Goal: Task Accomplishment & Management: Use online tool/utility

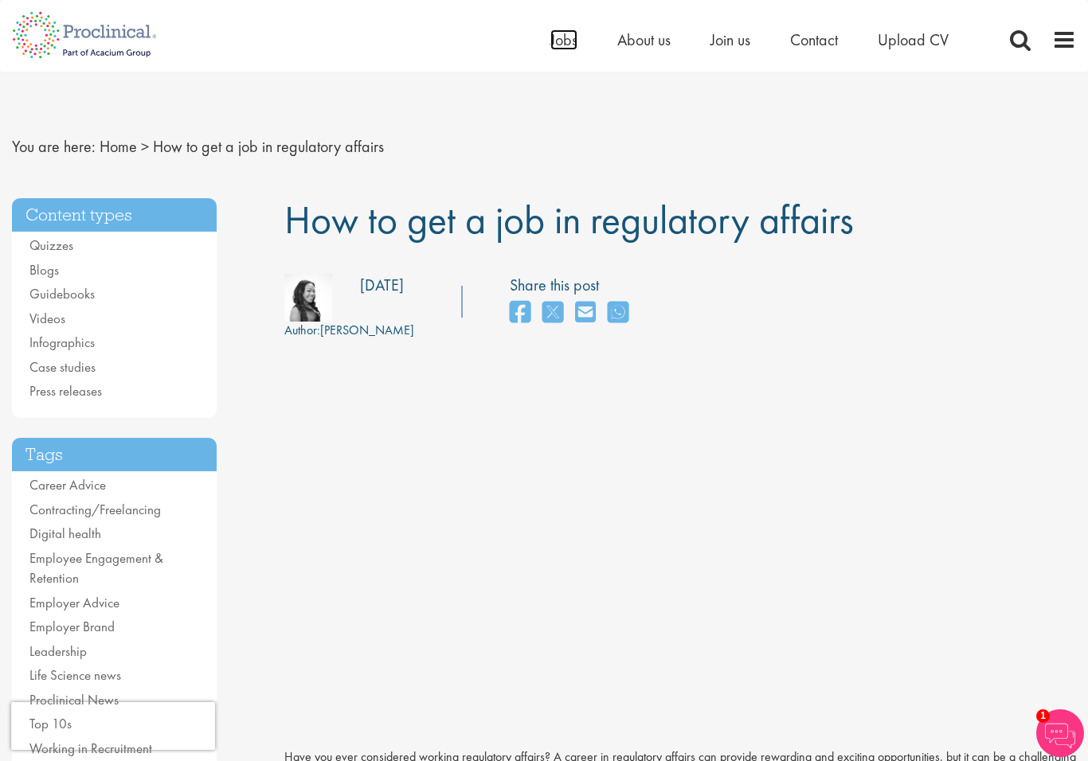
click at [561, 47] on span "Jobs" at bounding box center [563, 39] width 27 height 21
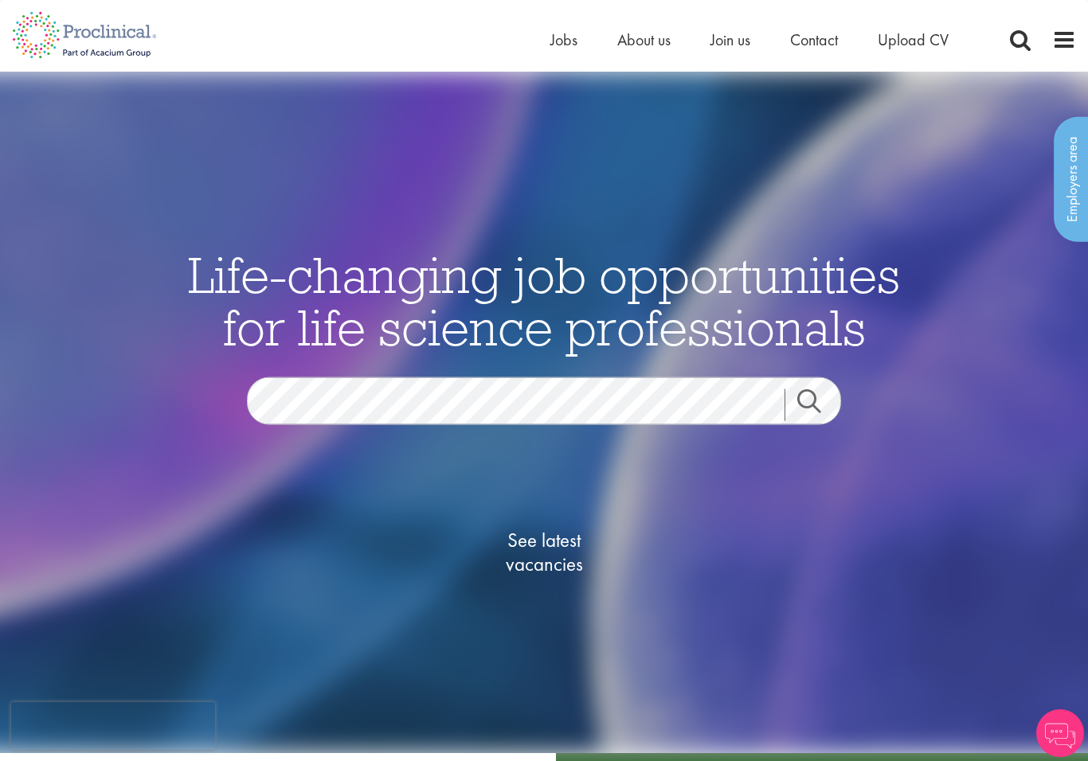
click at [557, 538] on span "See latest vacancies" at bounding box center [543, 552] width 159 height 48
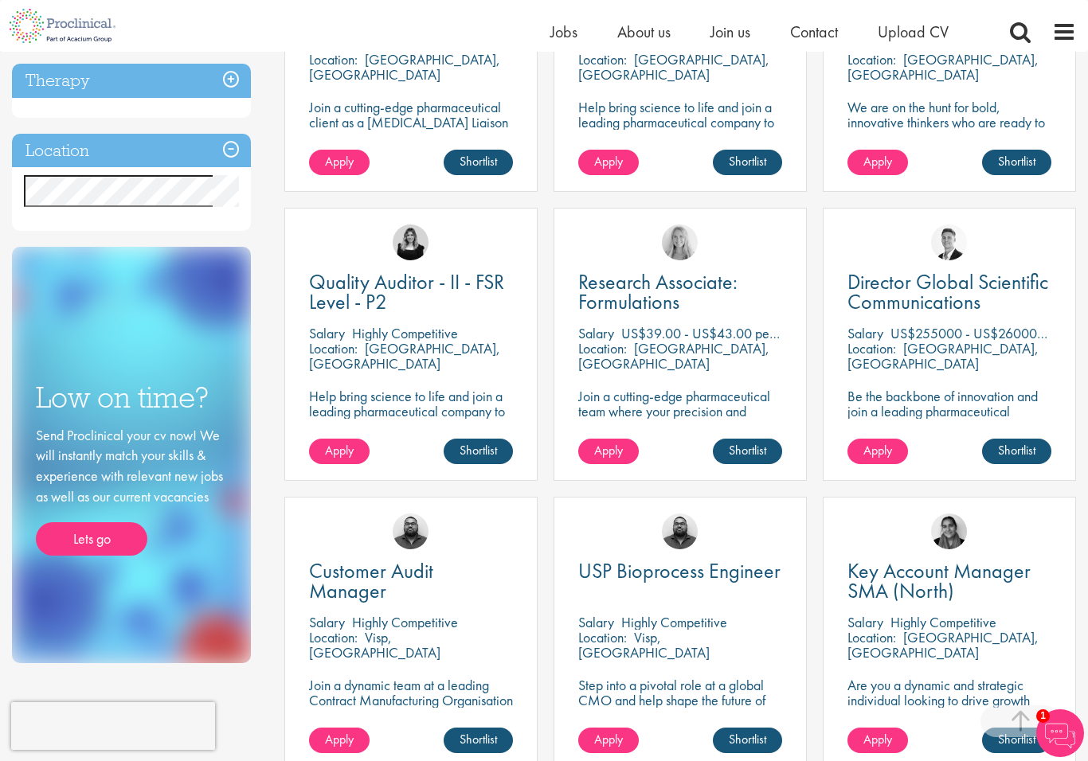
scroll to position [729, 0]
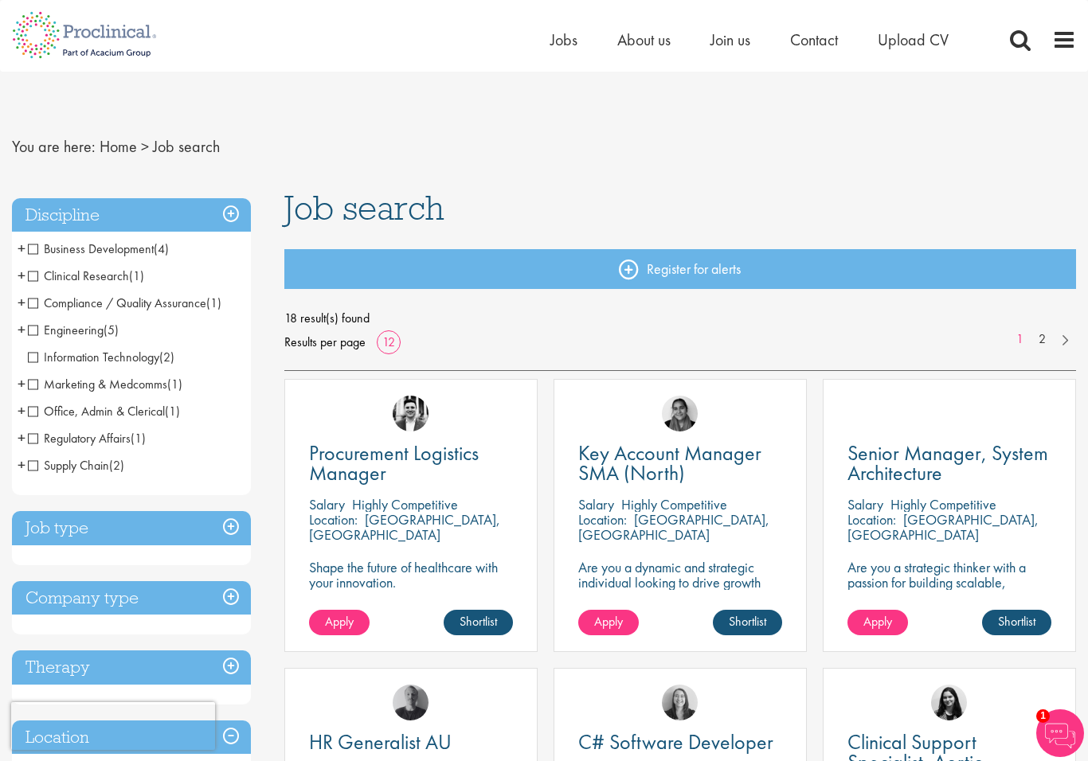
click at [110, 444] on span "Regulatory Affairs" at bounding box center [79, 438] width 103 height 17
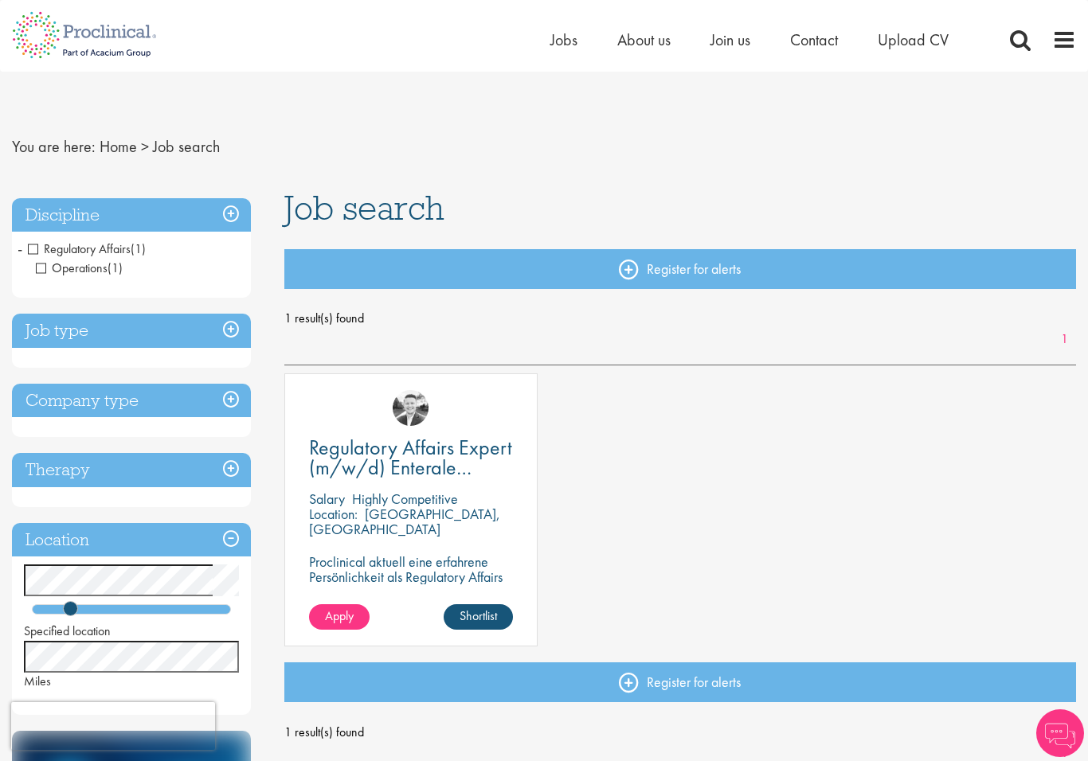
click at [455, 452] on link "Regulatory Affairs Expert (m/w/d) Enterale Ernährung" at bounding box center [411, 458] width 204 height 40
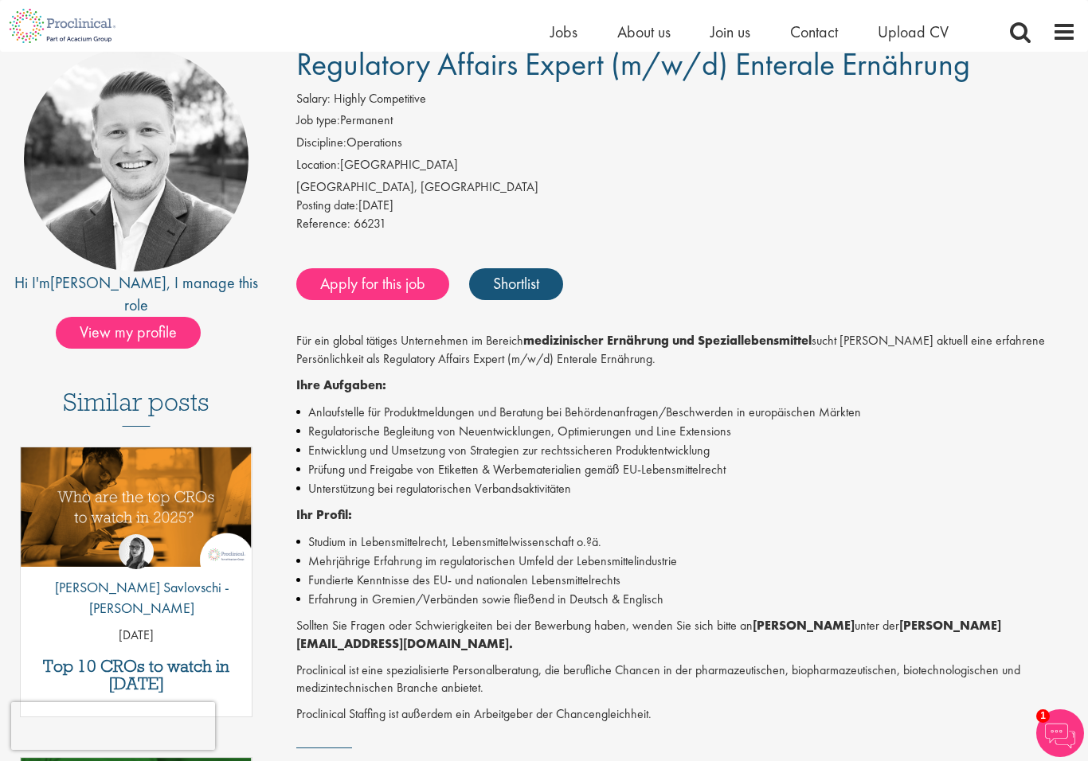
scroll to position [130, 0]
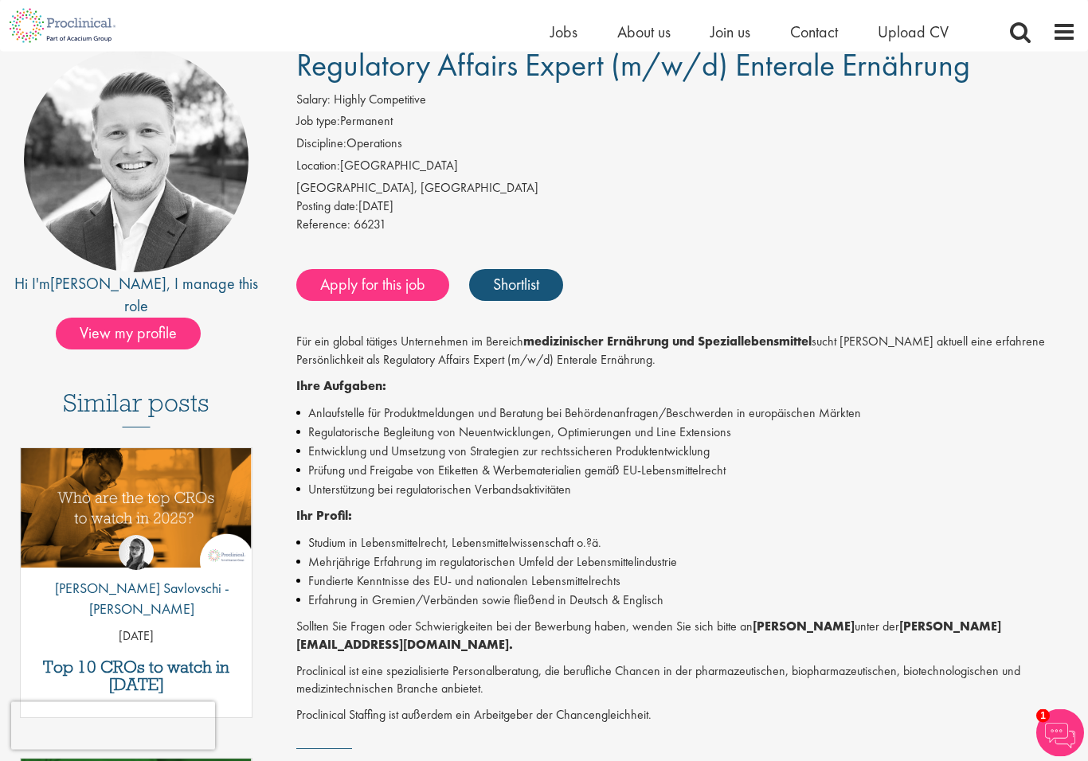
click at [279, 621] on div "Regulatory Affairs Expert (m/w/d) Enterale Ernährung Salary: Highly Competitive…" at bounding box center [680, 496] width 816 height 895
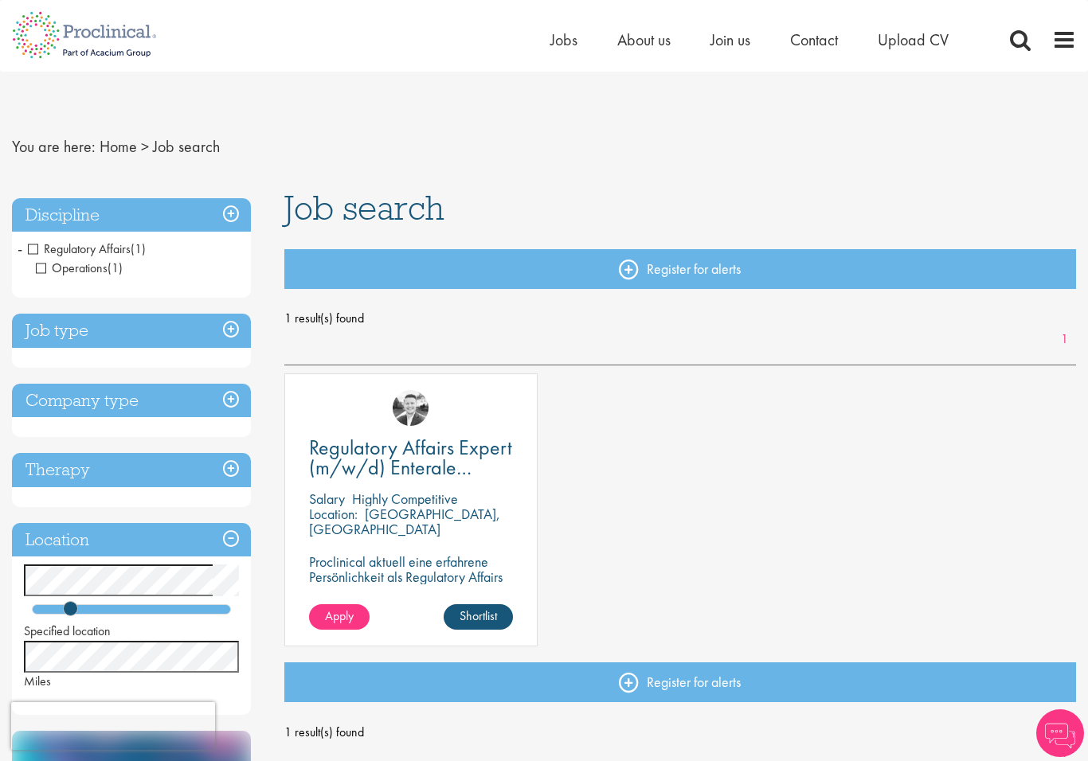
scroll to position [20, 0]
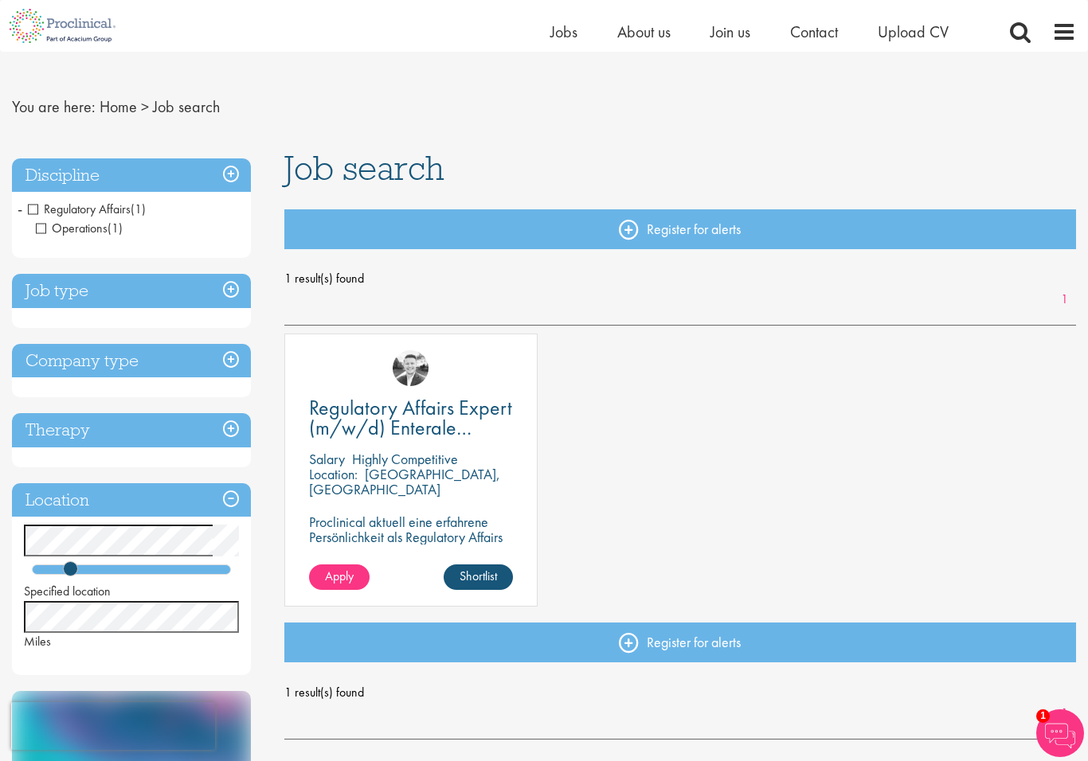
click at [223, 178] on h3 "Discipline" at bounding box center [131, 175] width 239 height 34
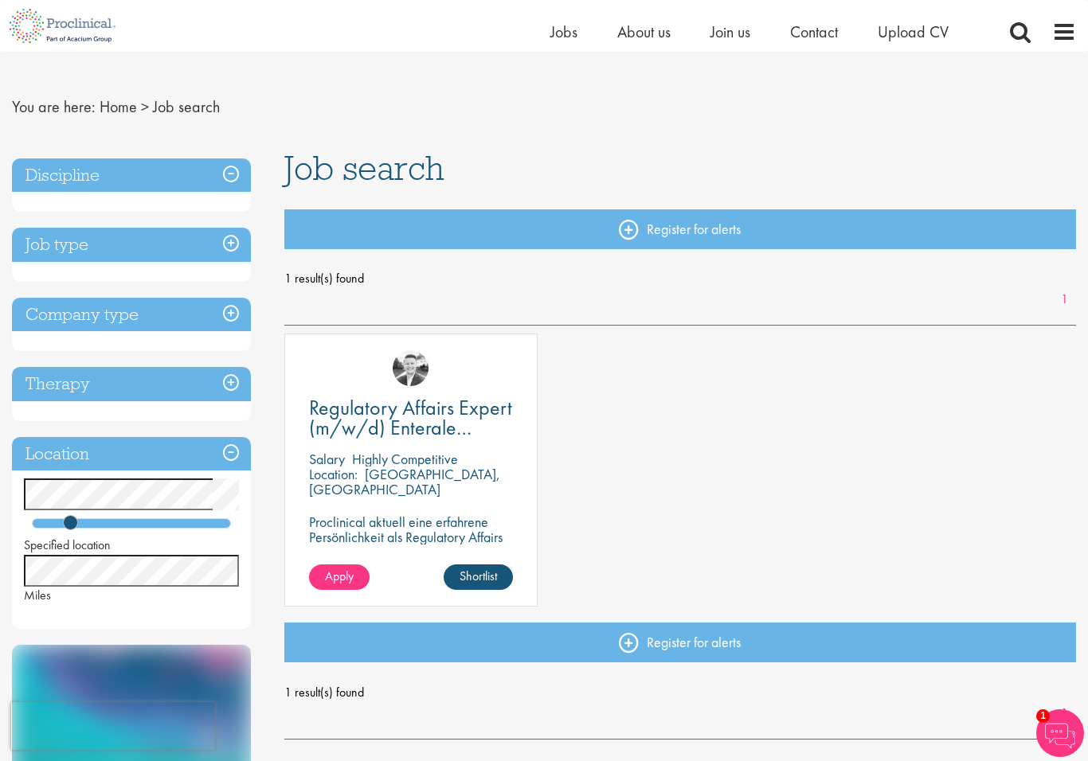
click at [238, 232] on h3 "Job type" at bounding box center [131, 245] width 239 height 34
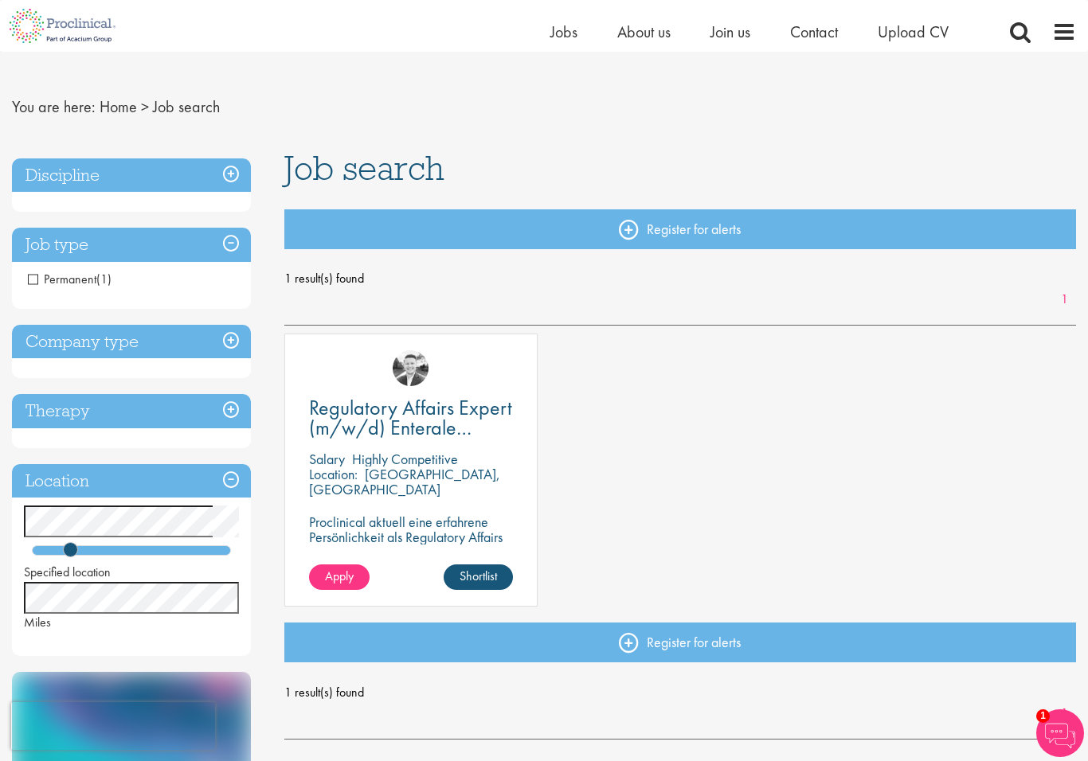
click at [233, 179] on h3 "Discipline" at bounding box center [131, 175] width 239 height 34
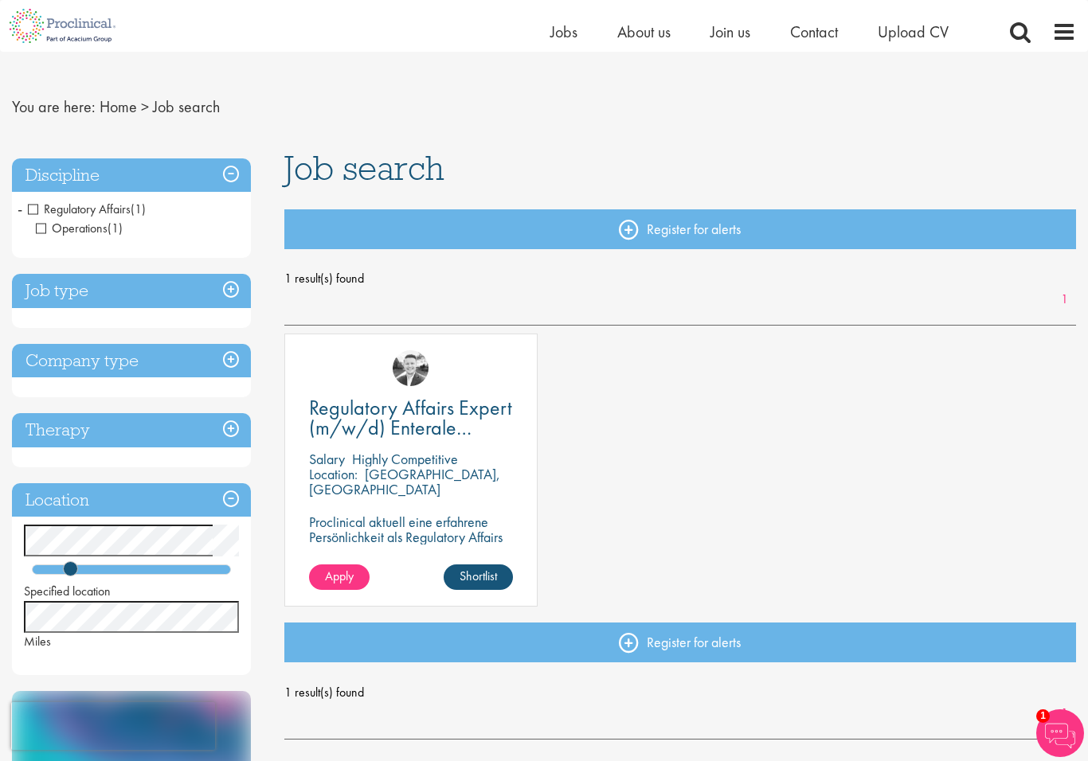
click at [28, 209] on span "Regulatory Affairs" at bounding box center [79, 209] width 103 height 17
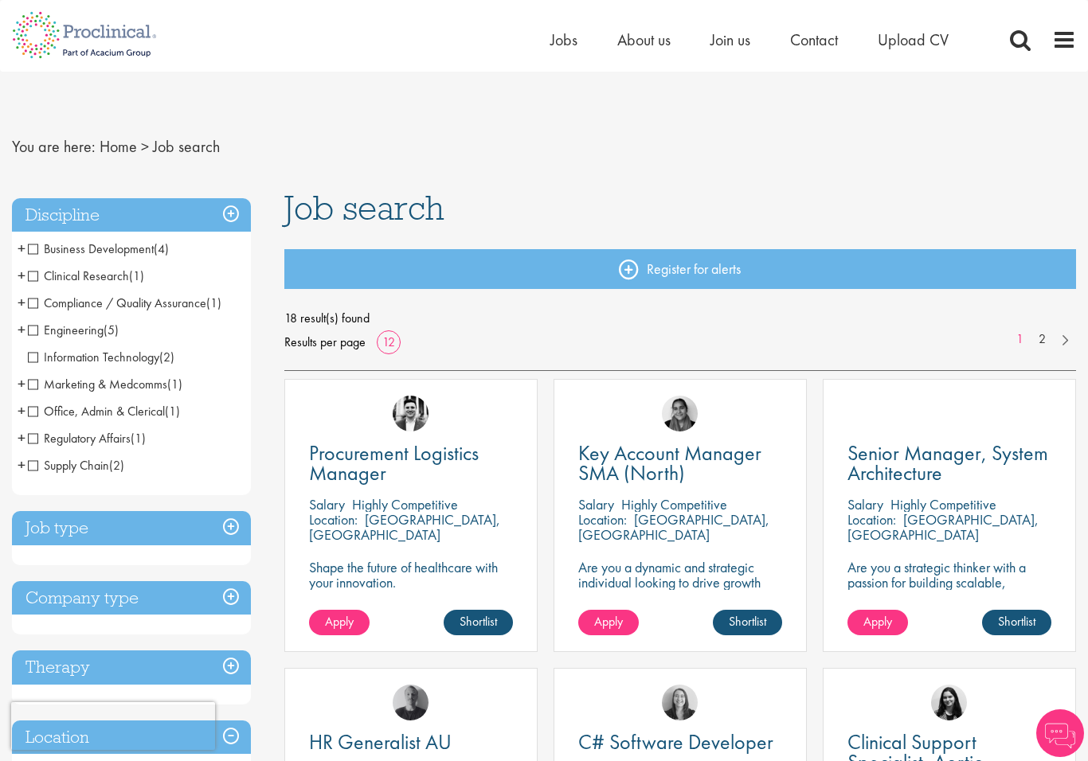
click at [123, 245] on span "Business Development" at bounding box center [91, 248] width 126 height 17
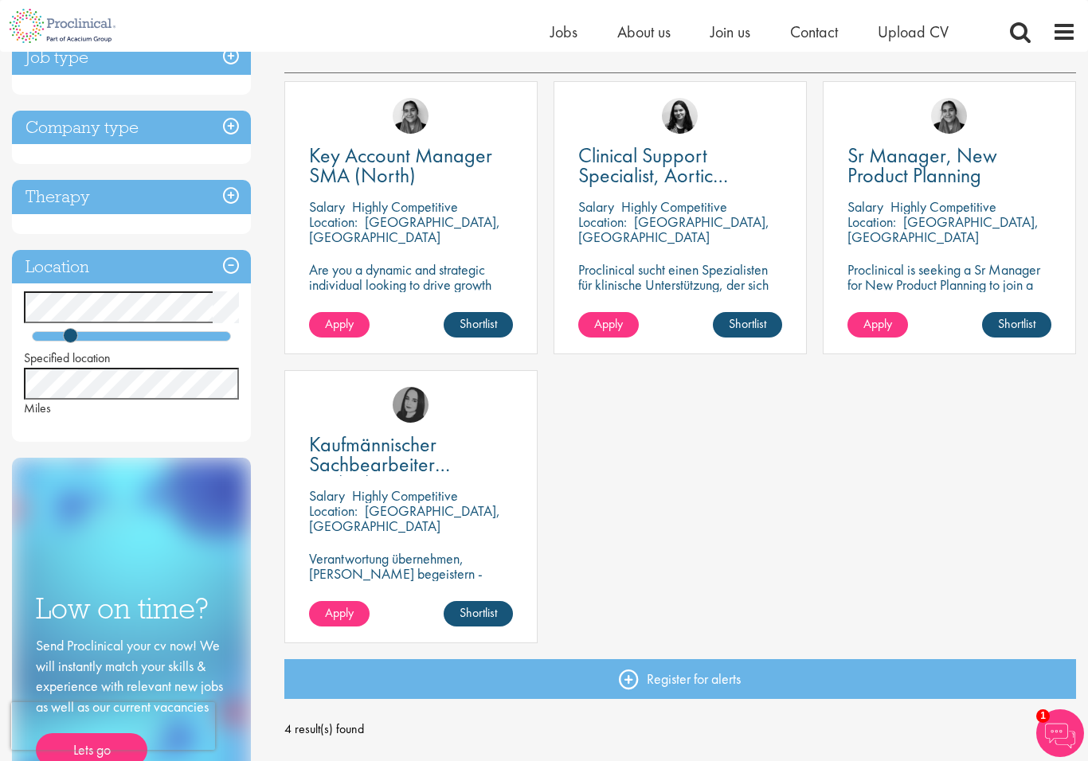
scroll to position [38, 0]
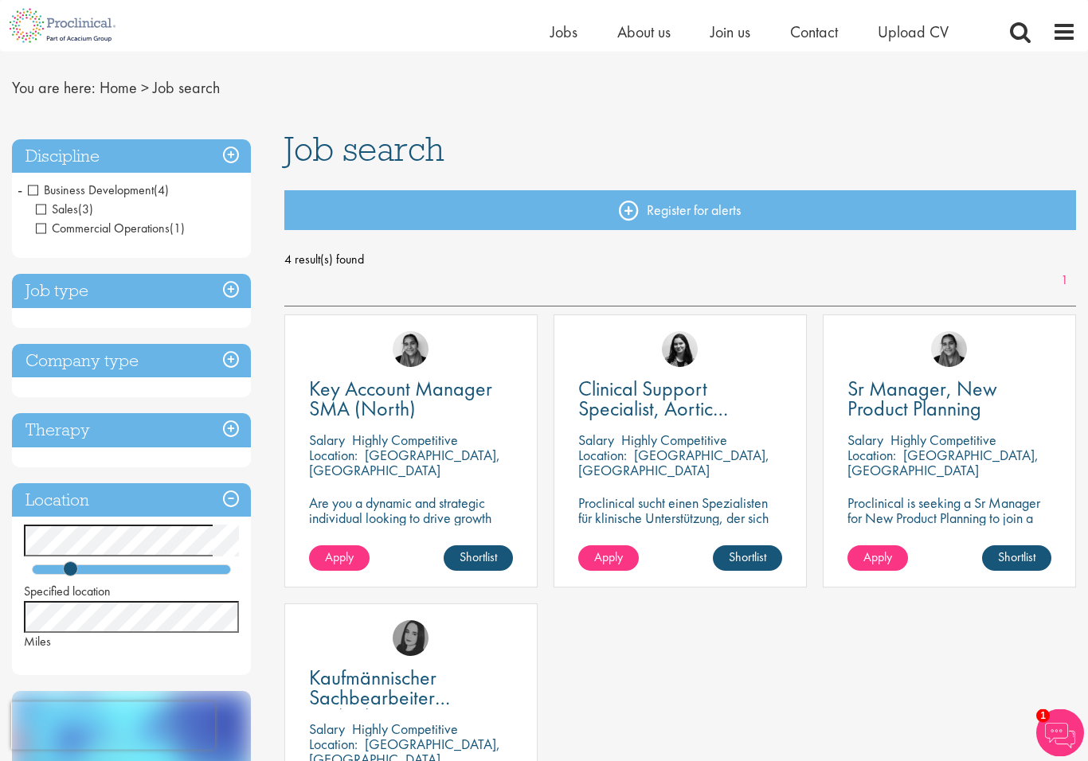
click at [948, 392] on span "Sr Manager, New Product Planning" at bounding box center [922, 399] width 150 height 47
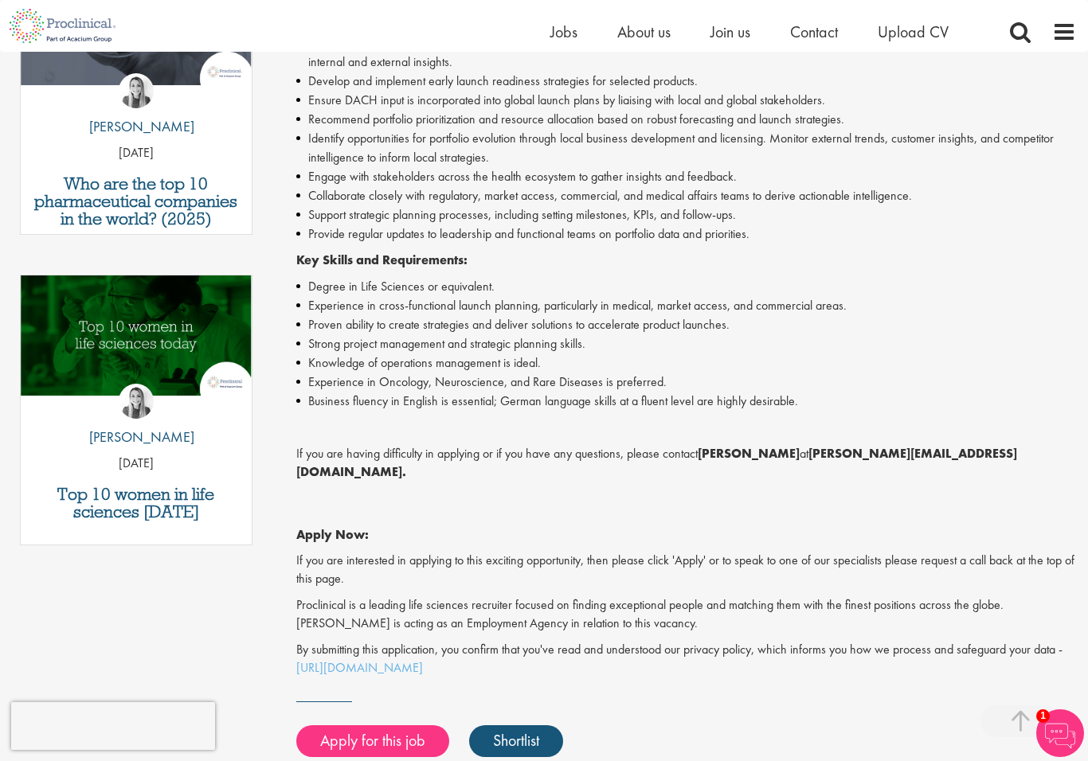
scroll to position [611, 0]
